Goal: Task Accomplishment & Management: Use online tool/utility

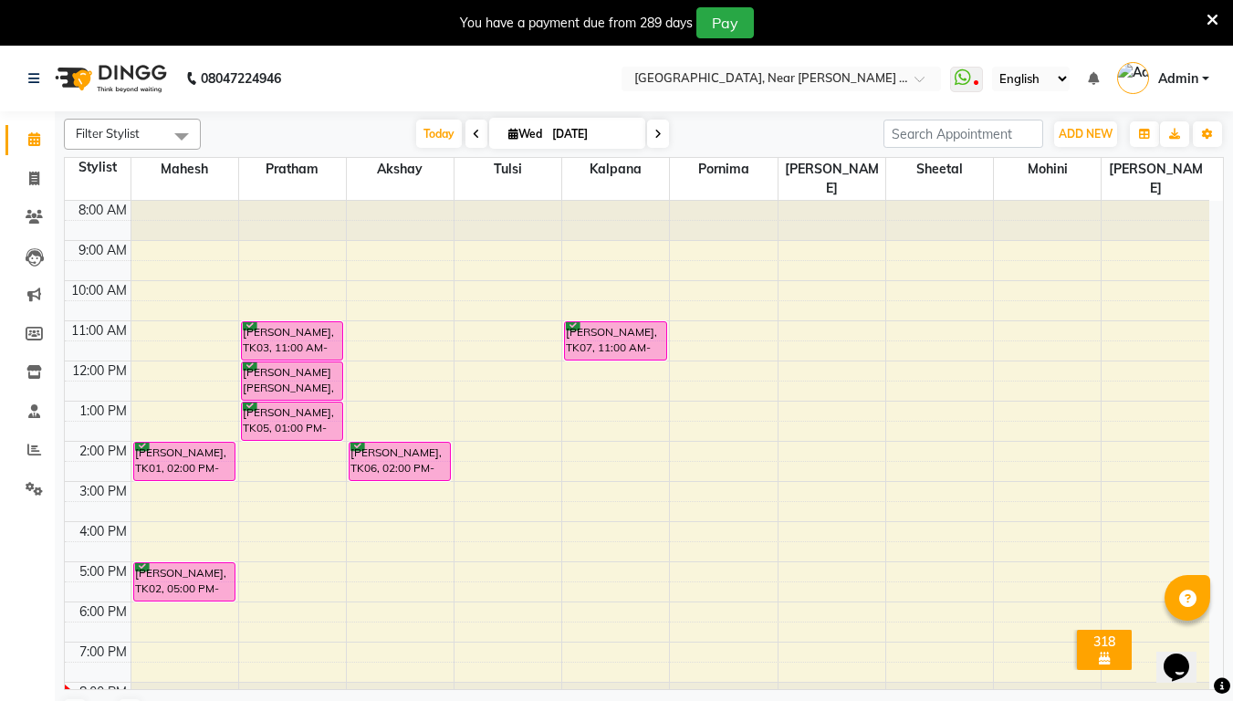
click at [1201, 28] on div "You have a payment due from 289 days Pay" at bounding box center [607, 22] width 1200 height 31
click at [1210, 16] on icon at bounding box center [1213, 20] width 12 height 16
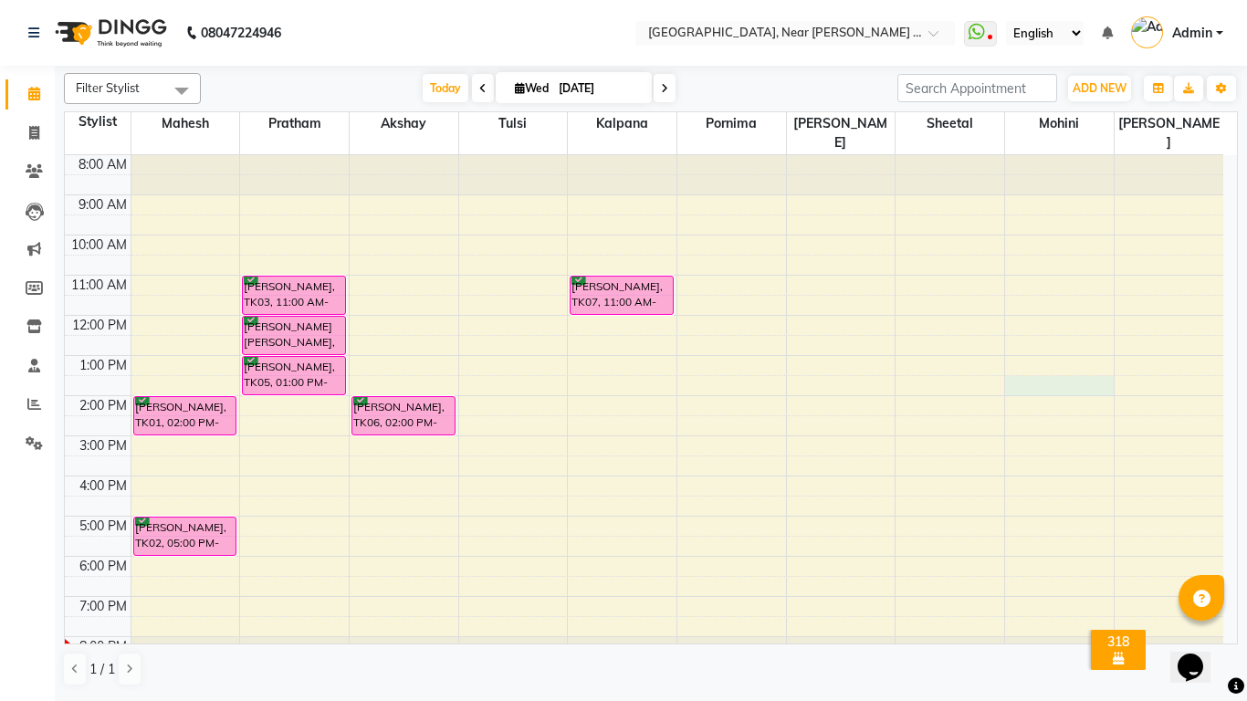
click at [1017, 359] on div "8:00 AM 9:00 AM 10:00 AM 11:00 AM 12:00 PM 1:00 PM 2:00 PM 3:00 PM 4:00 PM 5:00…" at bounding box center [644, 415] width 1159 height 521
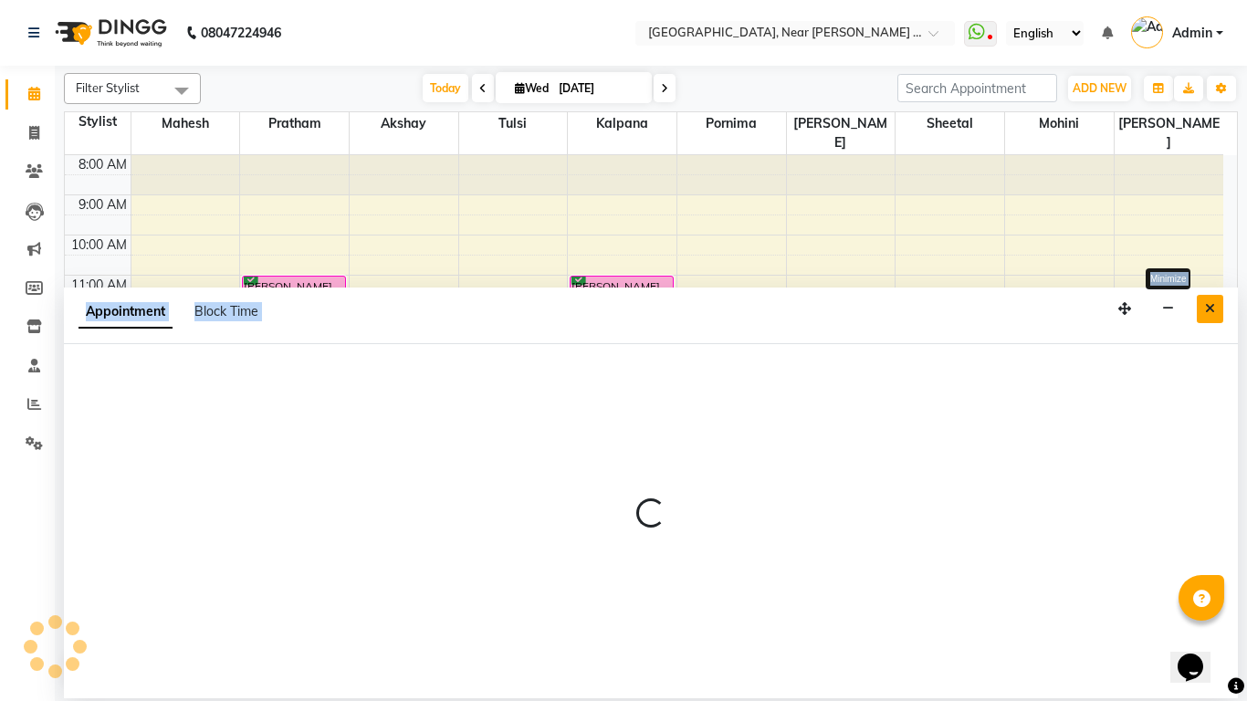
select select "32248"
select select "tentative"
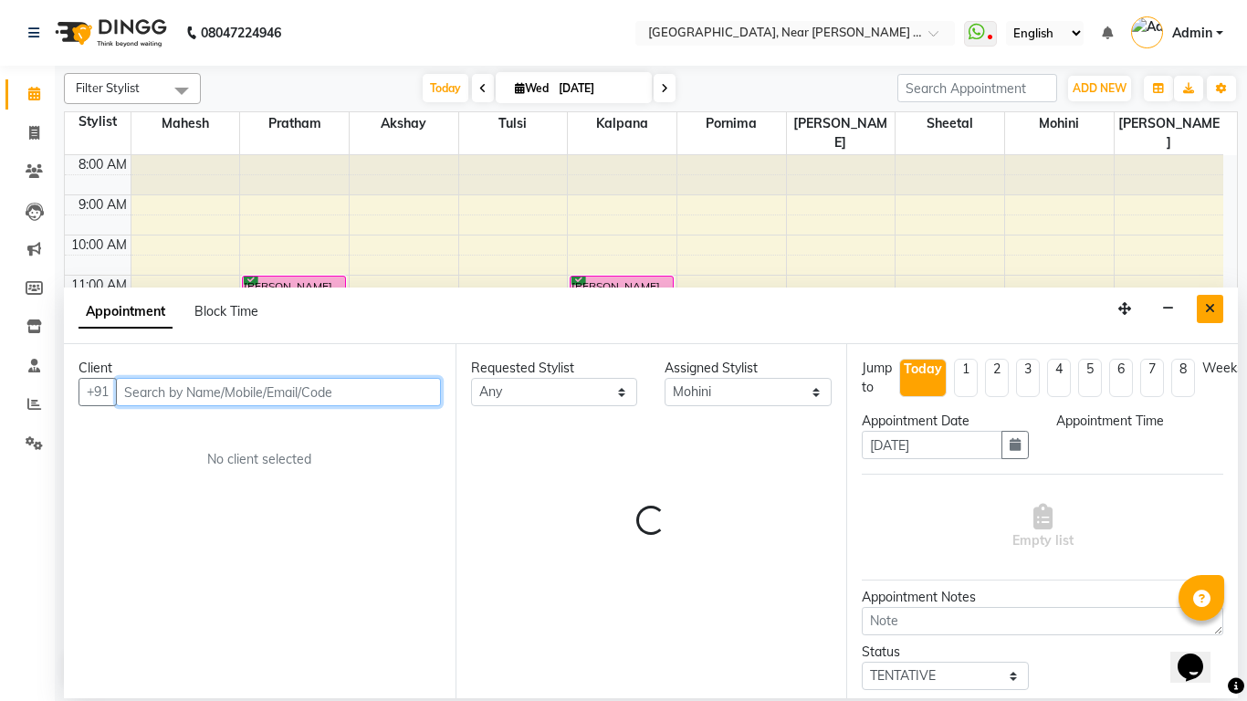
select select "810"
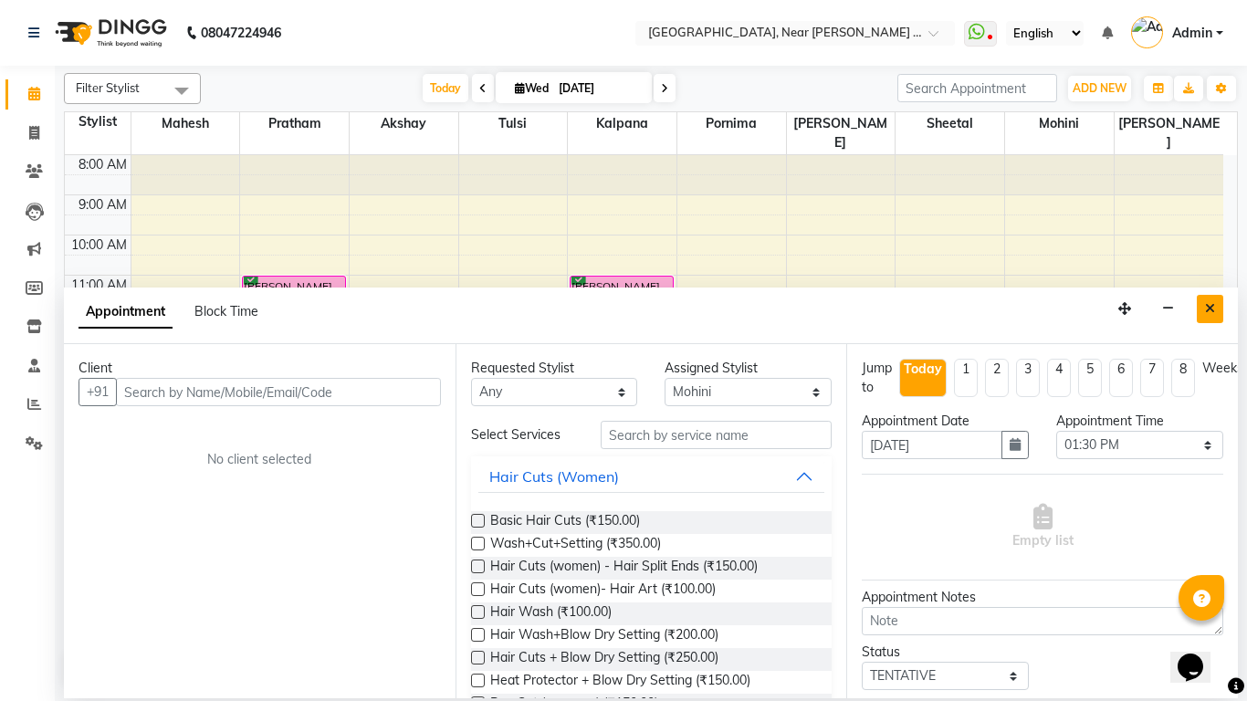
select select "service"
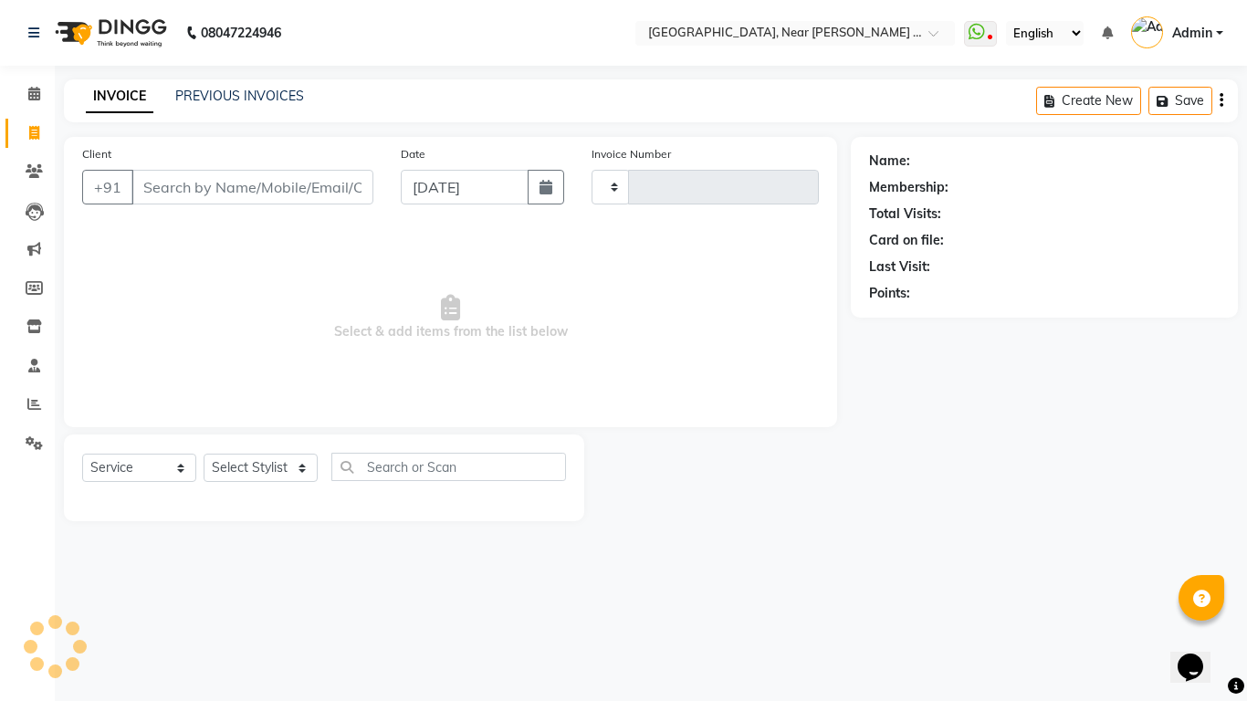
type input "0060"
select select "5103"
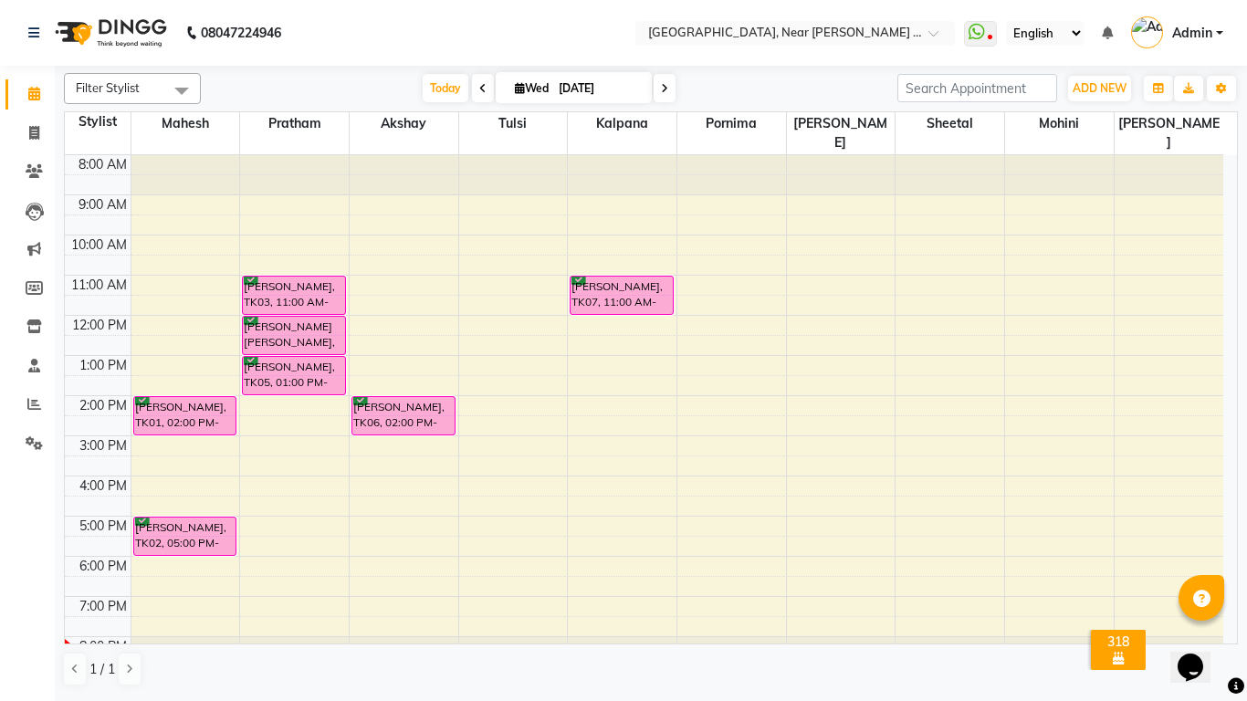
click at [748, 97] on div "[DATE] [DATE]" at bounding box center [549, 88] width 678 height 27
select select "service"
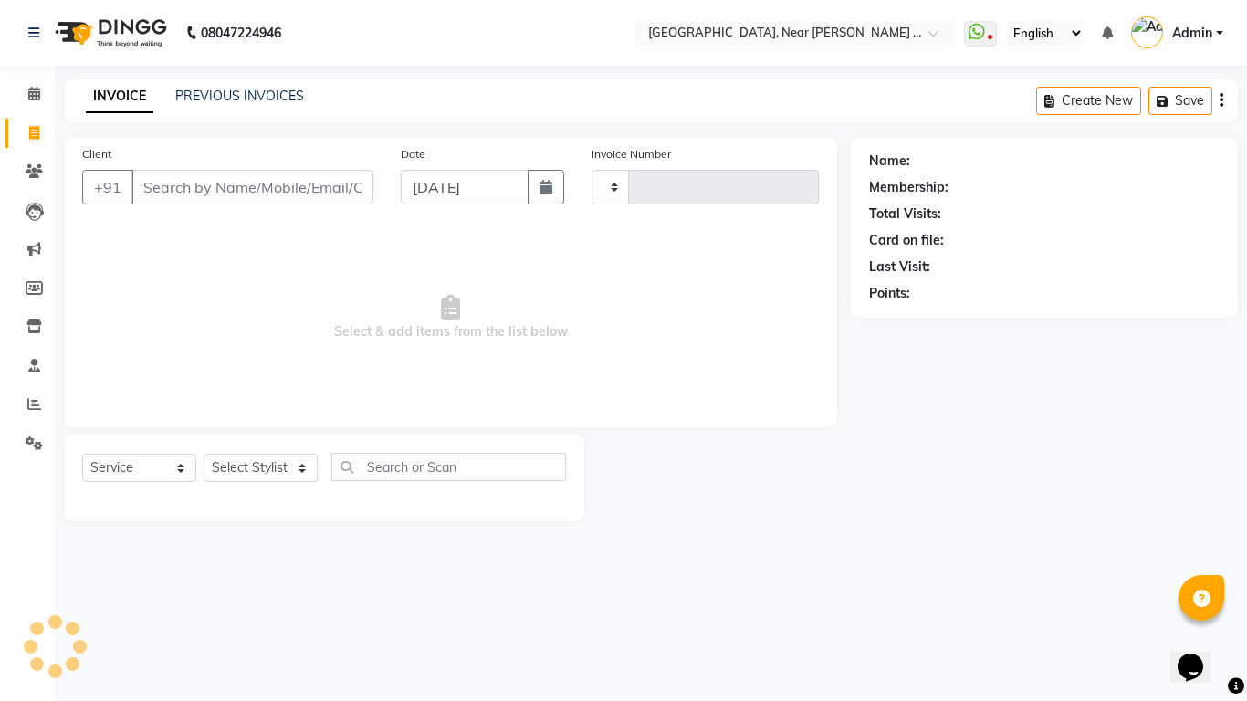
type input "0060"
select select "5103"
click at [26, 100] on span at bounding box center [34, 94] width 32 height 21
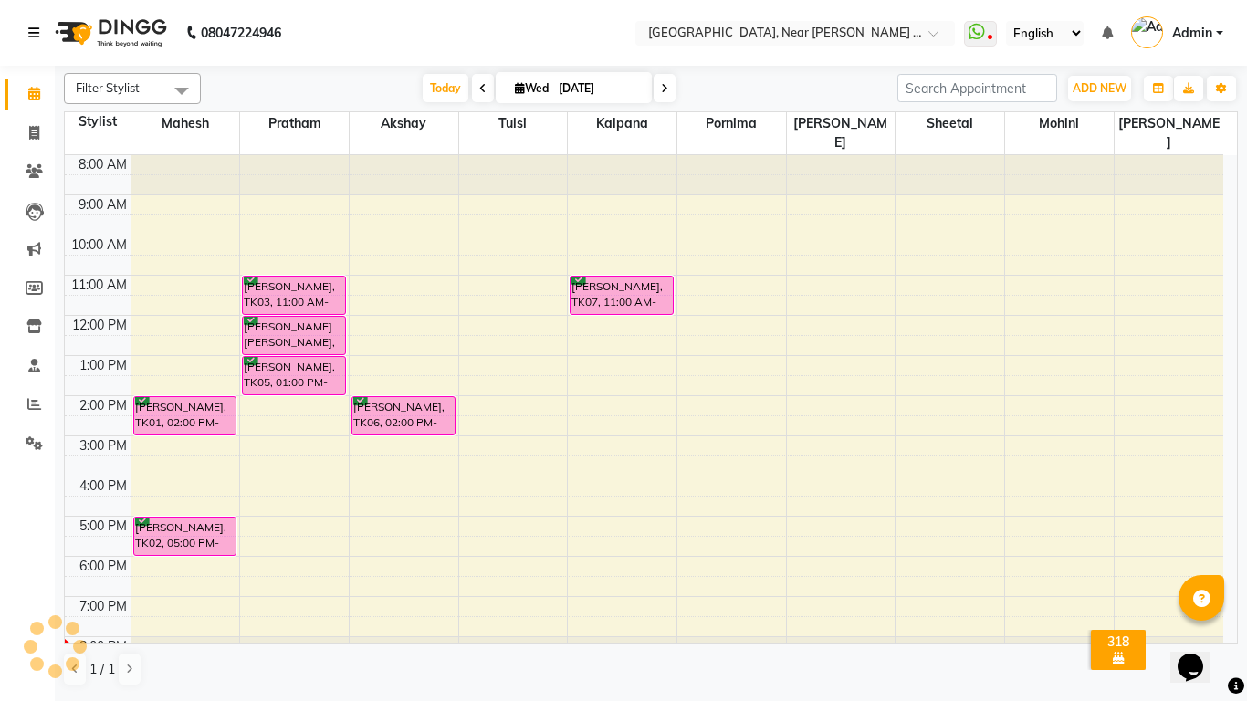
scroll to position [14, 0]
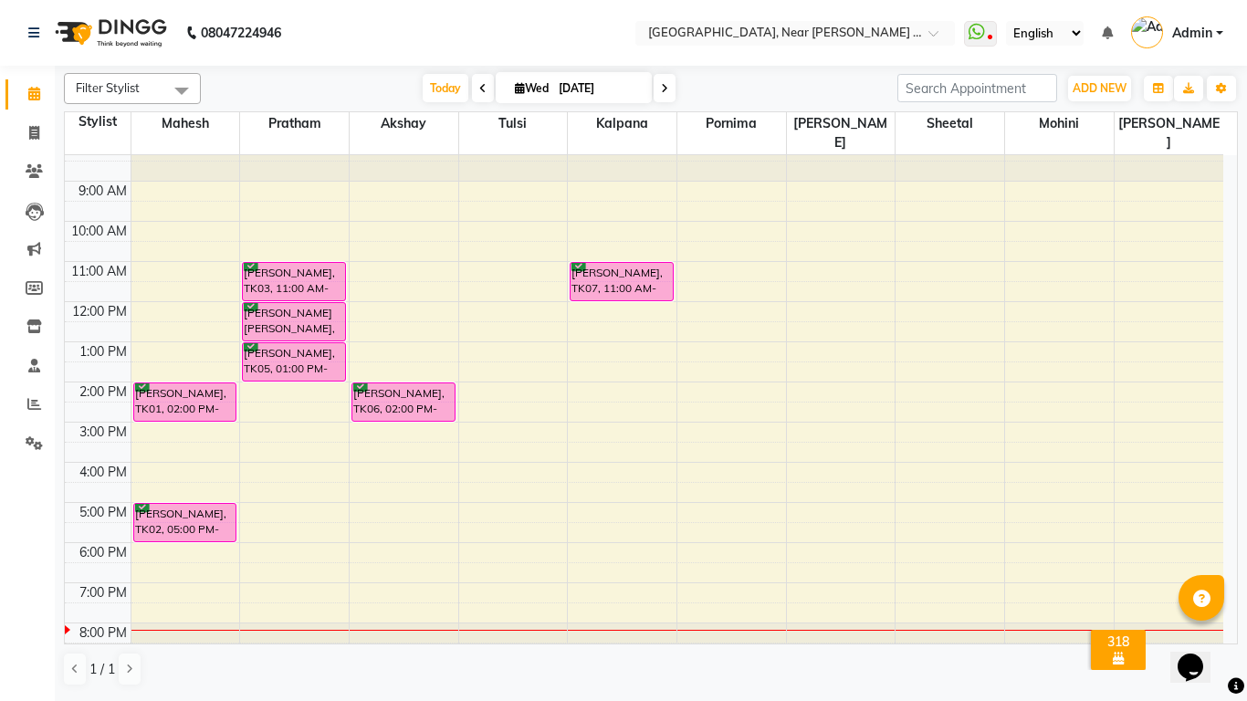
click at [26, 37] on div "08047224946" at bounding box center [155, 32] width 280 height 51
click at [37, 39] on link at bounding box center [37, 32] width 18 height 51
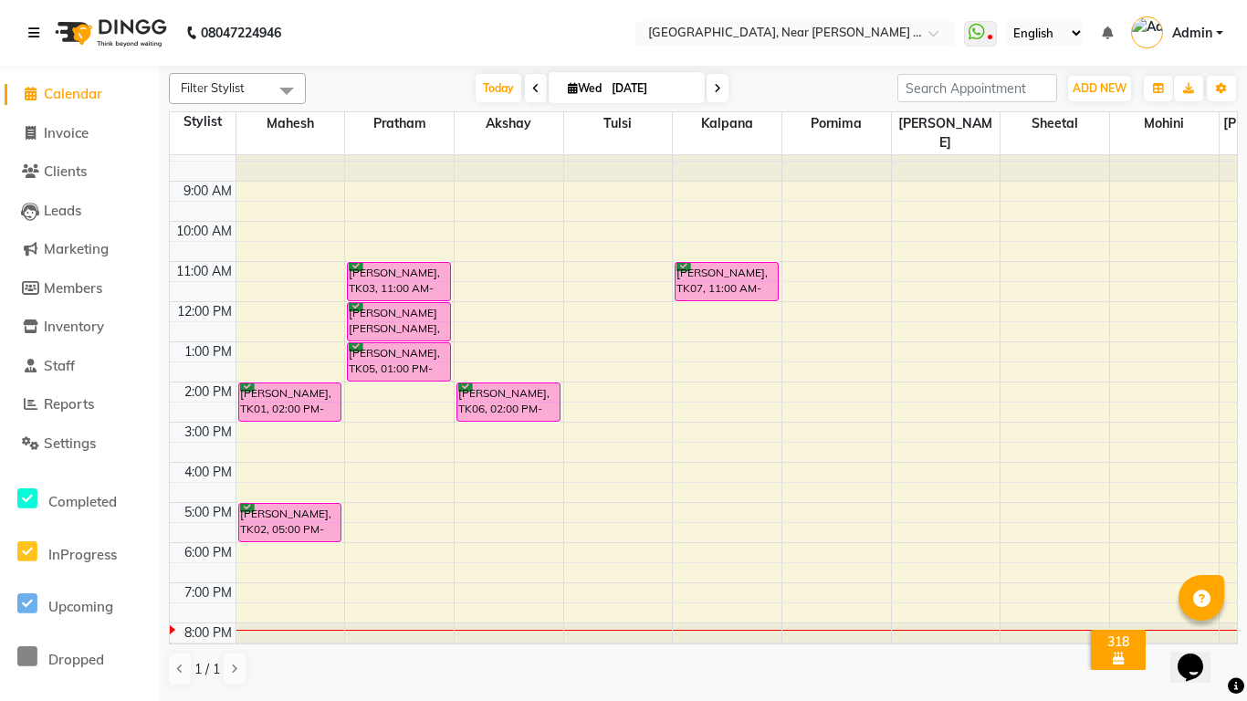
click at [37, 39] on link at bounding box center [37, 32] width 18 height 51
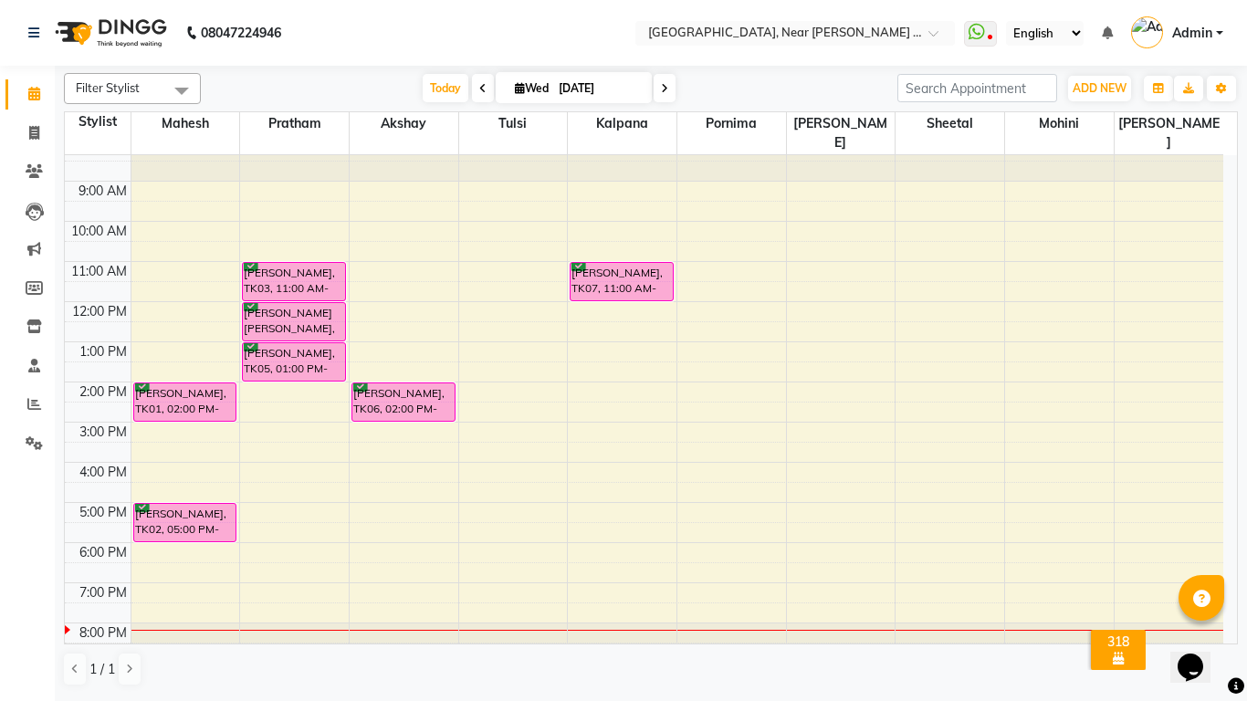
drag, startPoint x: 37, startPoint y: 39, endPoint x: 553, endPoint y: 26, distance: 516.9
